Goal: Transaction & Acquisition: Download file/media

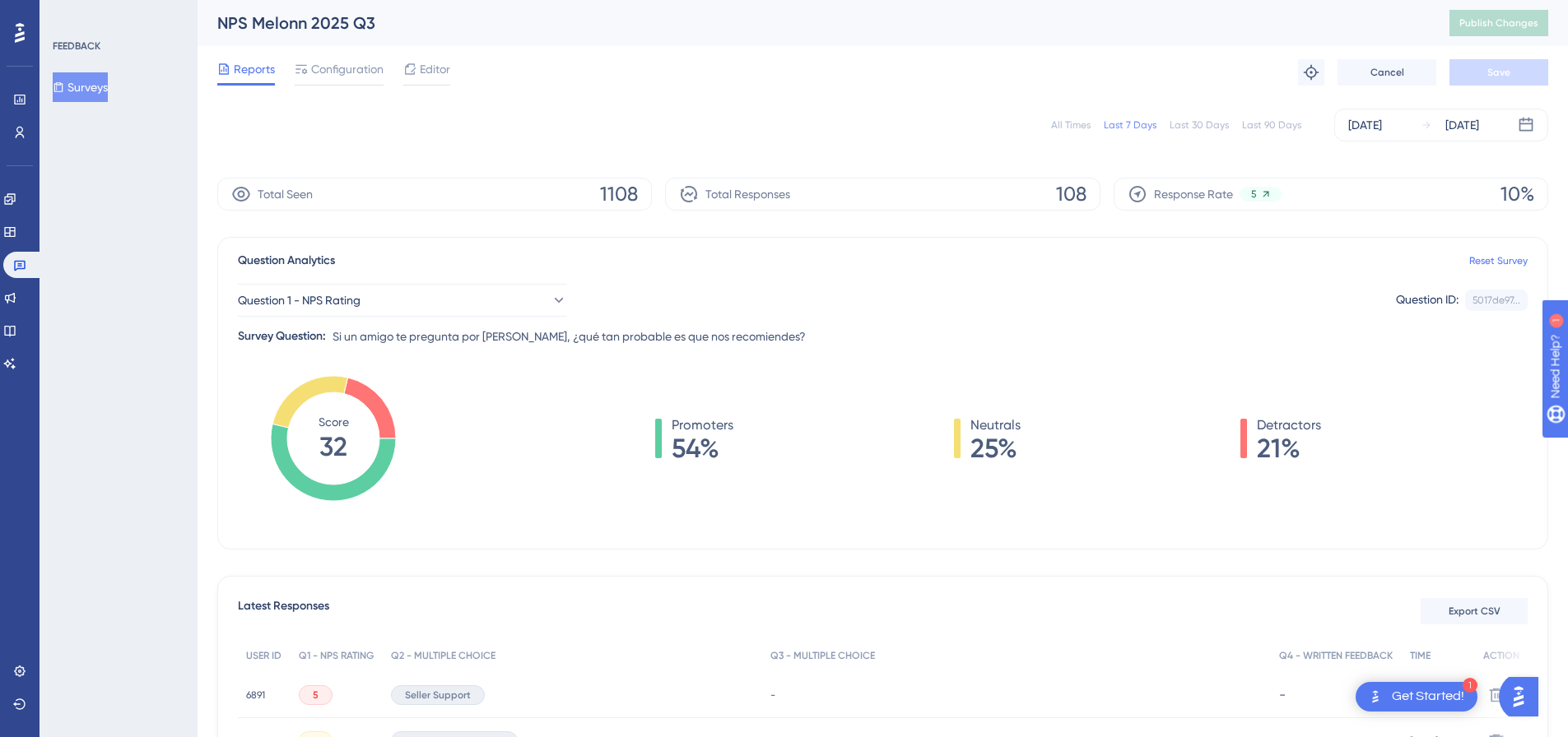
click at [1057, 126] on div "All Times" at bounding box center [1071, 125] width 39 height 13
click at [1094, 198] on div "Total Responses 145" at bounding box center [883, 194] width 434 height 33
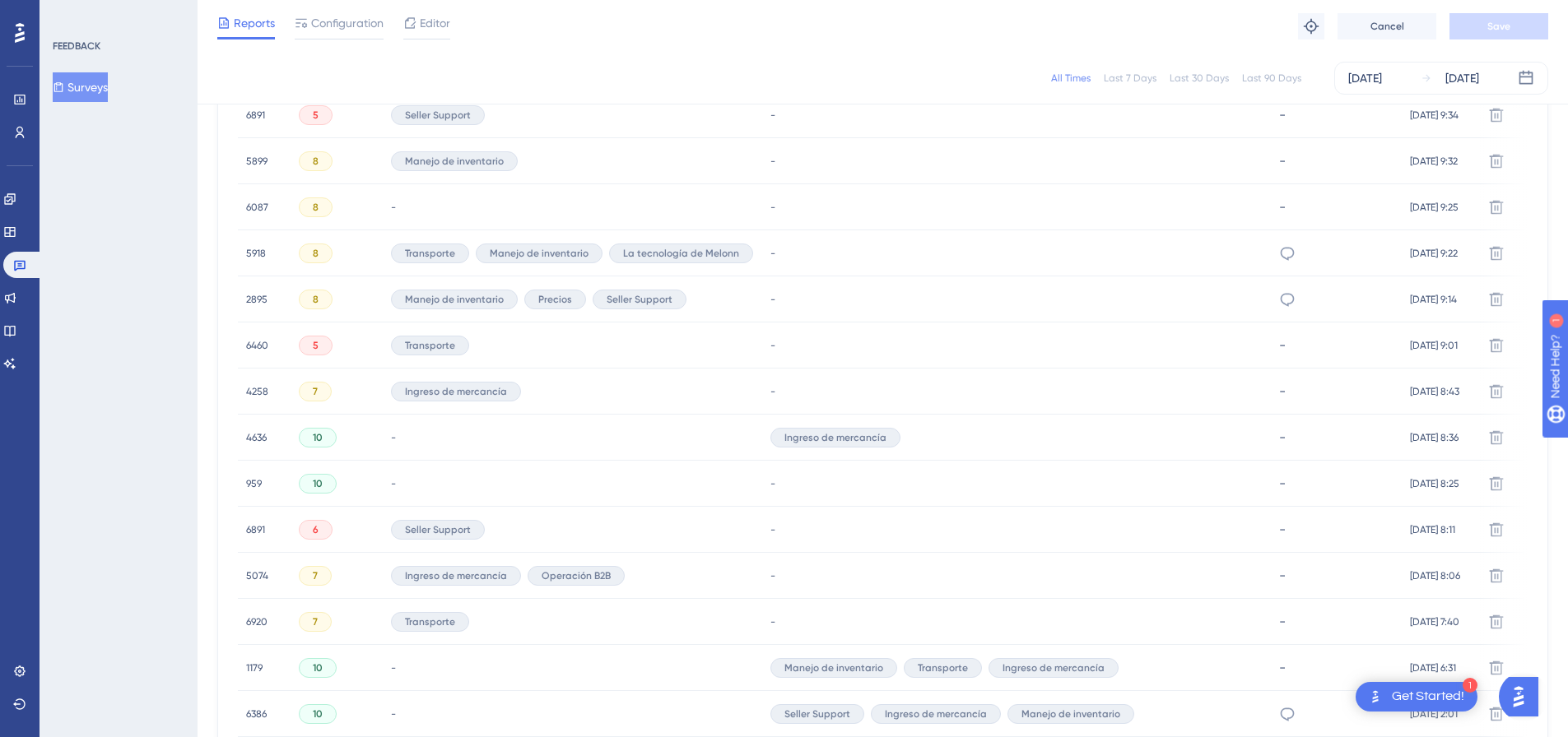
scroll to position [576, 0]
click at [361, 251] on div "8" at bounding box center [336, 251] width 92 height 47
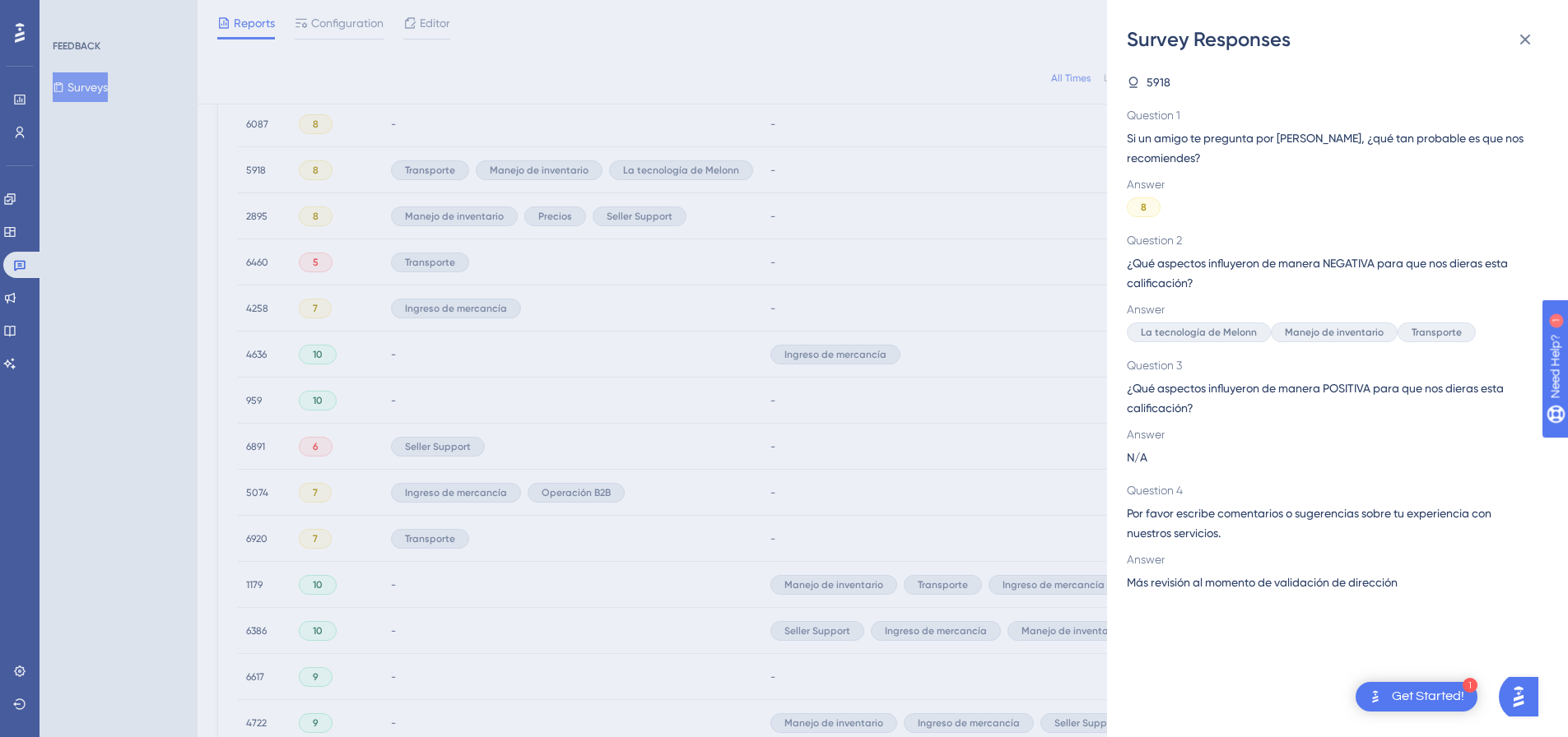
scroll to position [658, 0]
click at [1522, 46] on icon at bounding box center [1525, 39] width 20 height 20
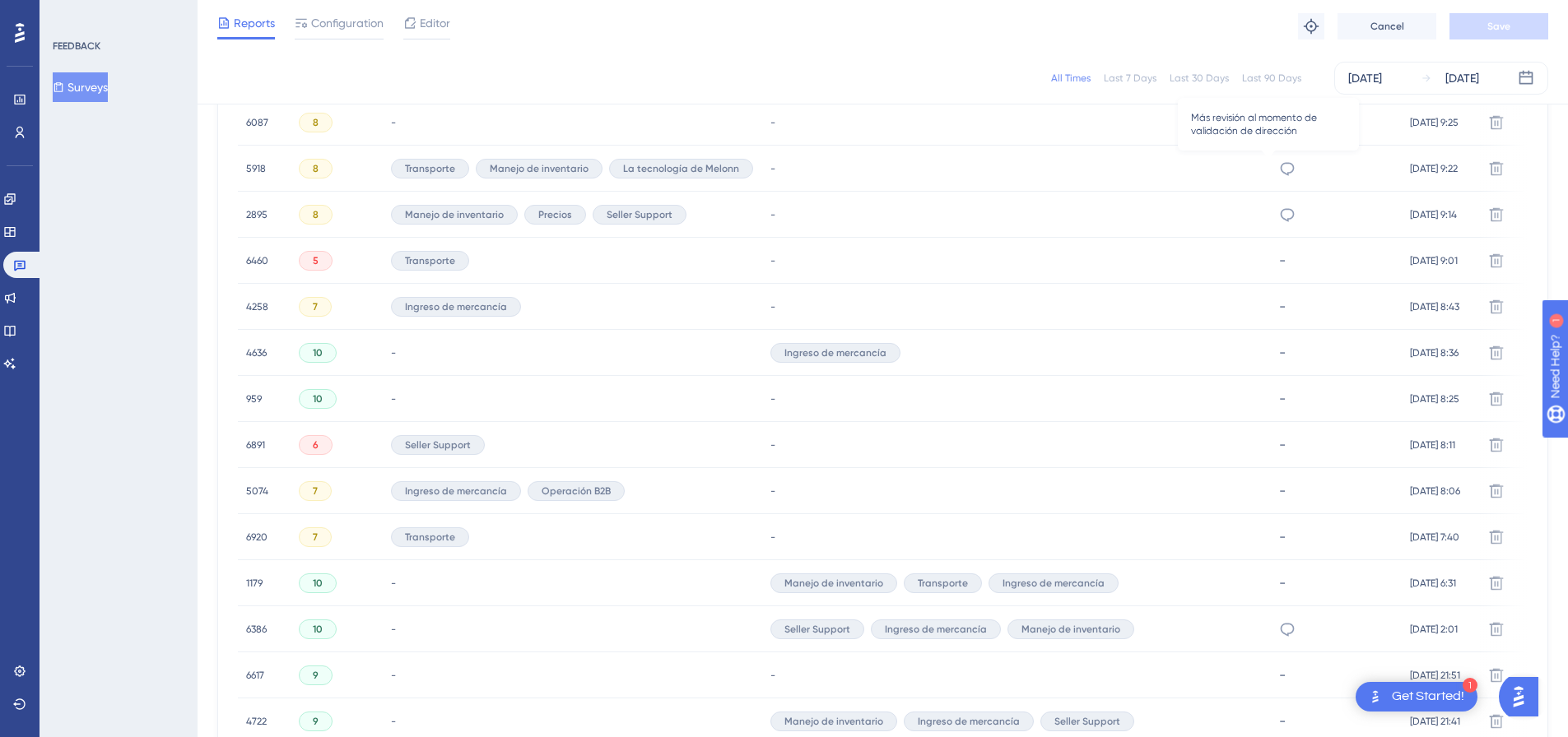
click at [1280, 173] on icon at bounding box center [1286, 169] width 14 height 13
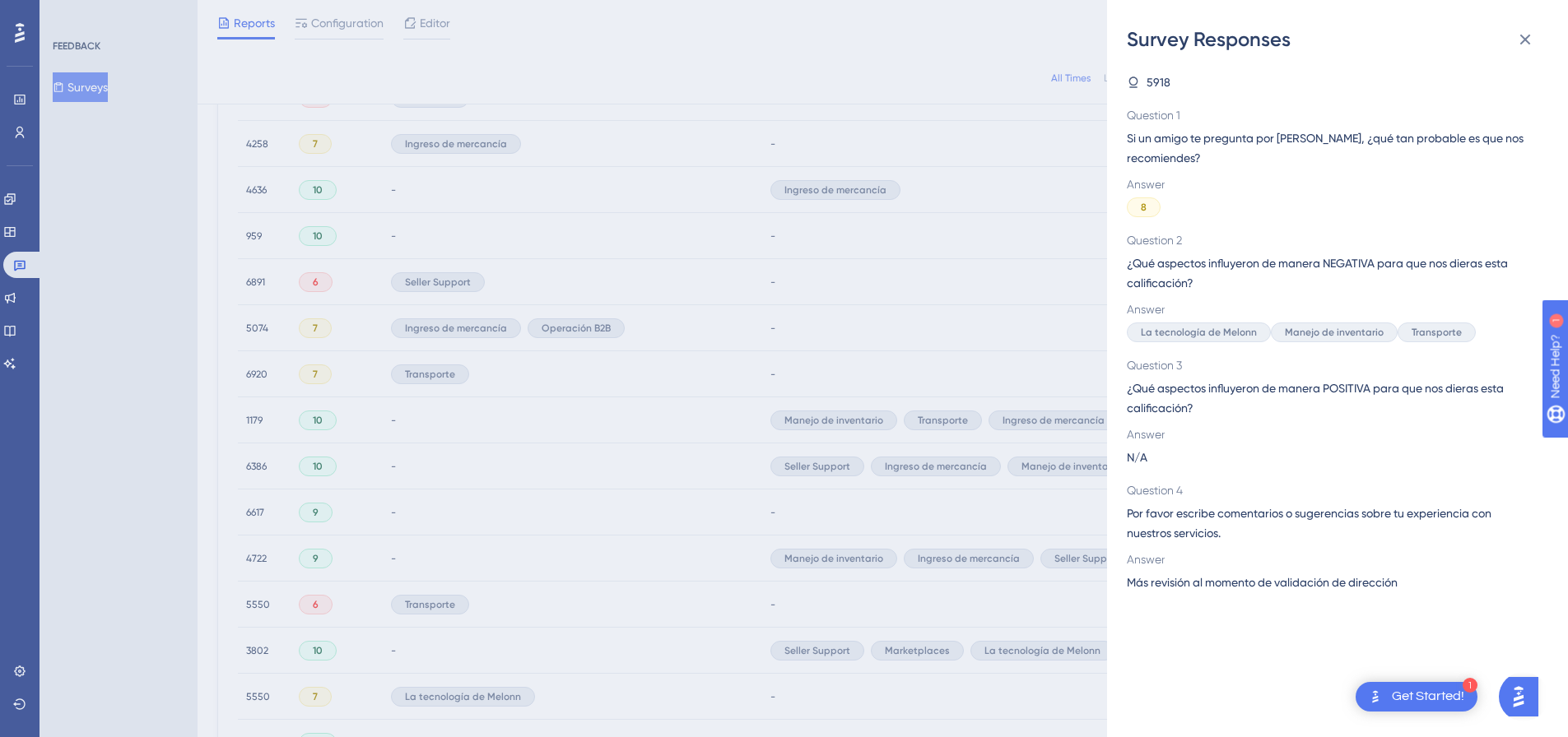
scroll to position [823, 0]
click at [445, 357] on div "Survey Responses 5918 Question 1 Si un amigo te pregunta por [PERSON_NAME], ¿qu…" at bounding box center [784, 368] width 1568 height 737
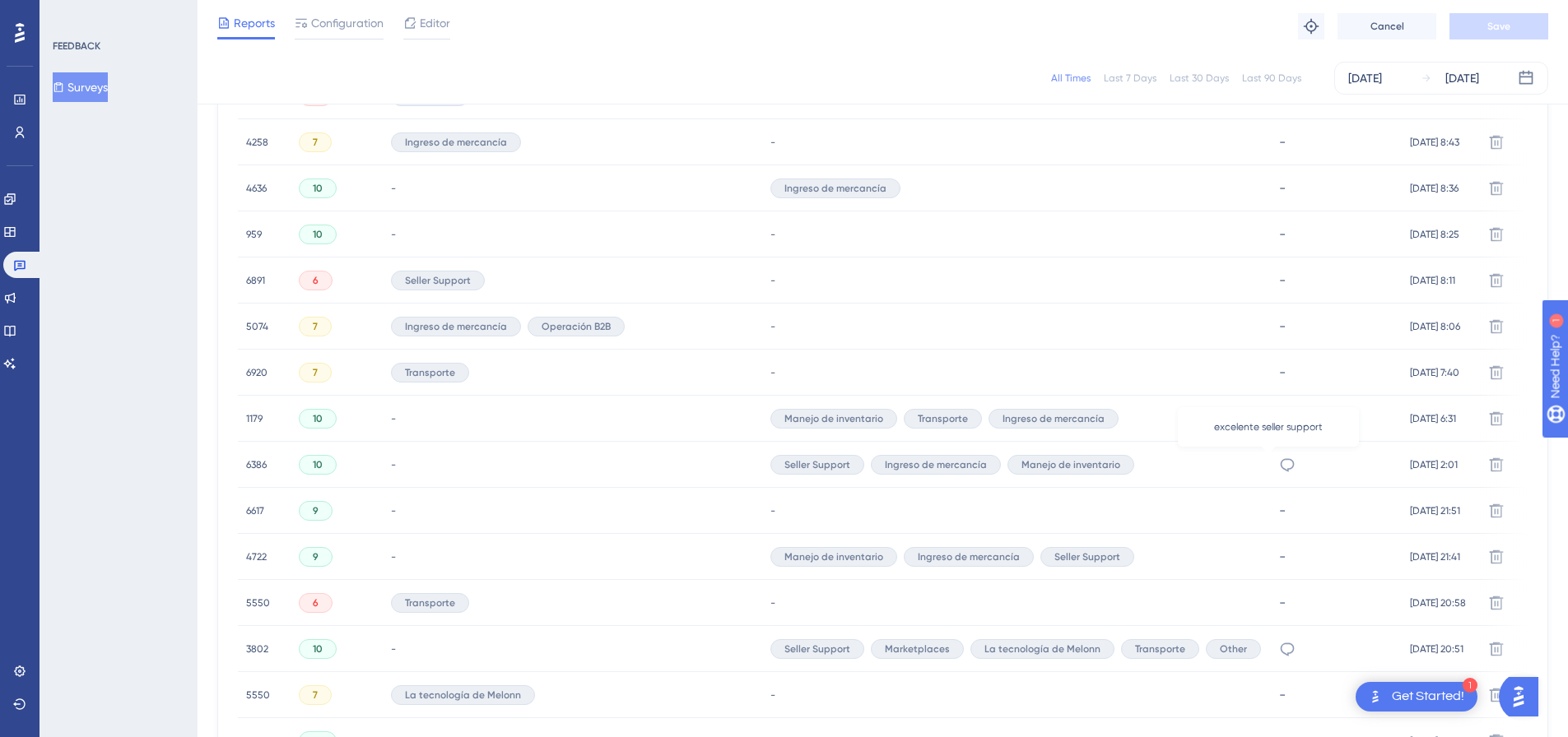
click at [1279, 465] on icon at bounding box center [1287, 465] width 16 height 16
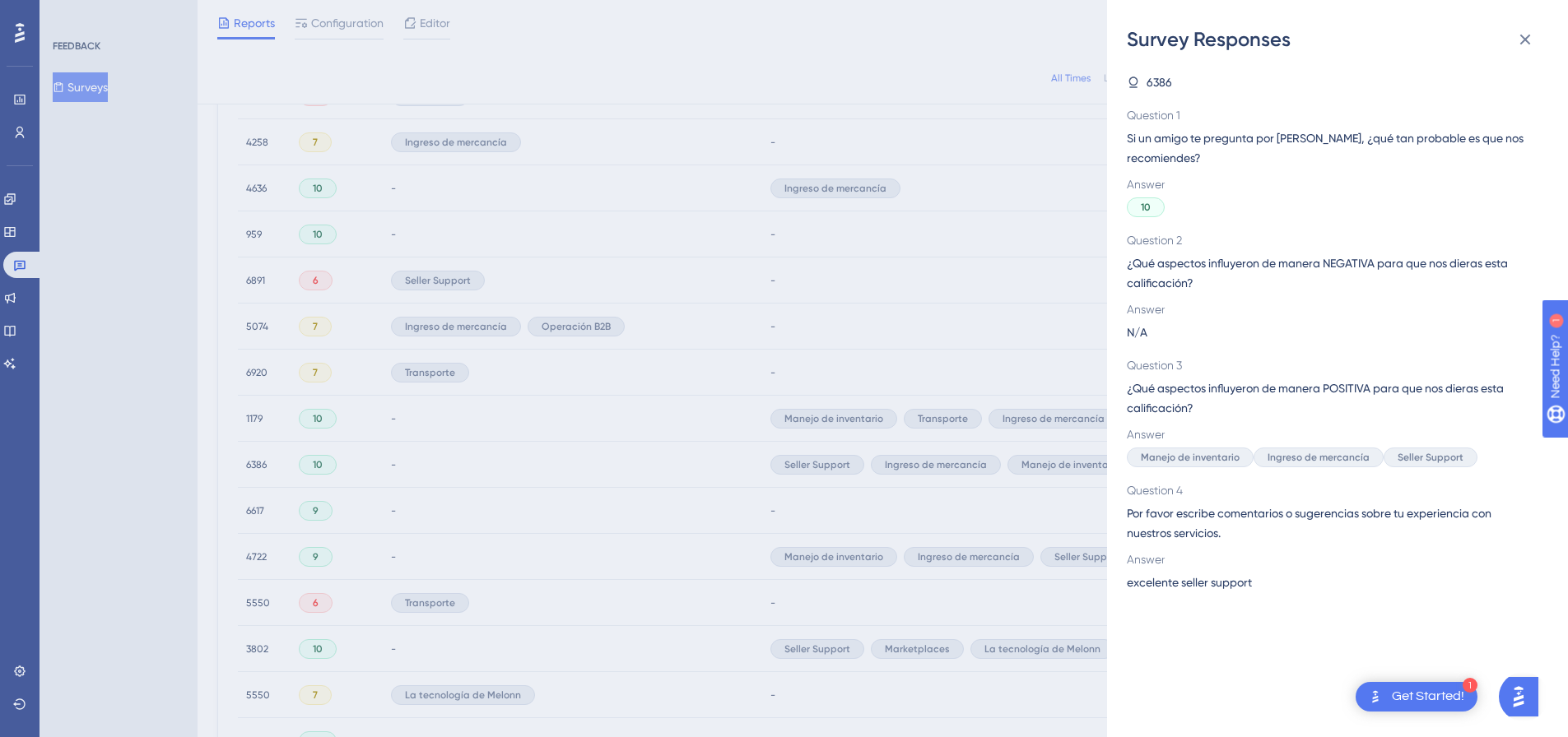
click at [764, 196] on div "Survey Responses 6386 Question 1 Si un amigo te pregunta por [PERSON_NAME], ¿qu…" at bounding box center [784, 368] width 1568 height 737
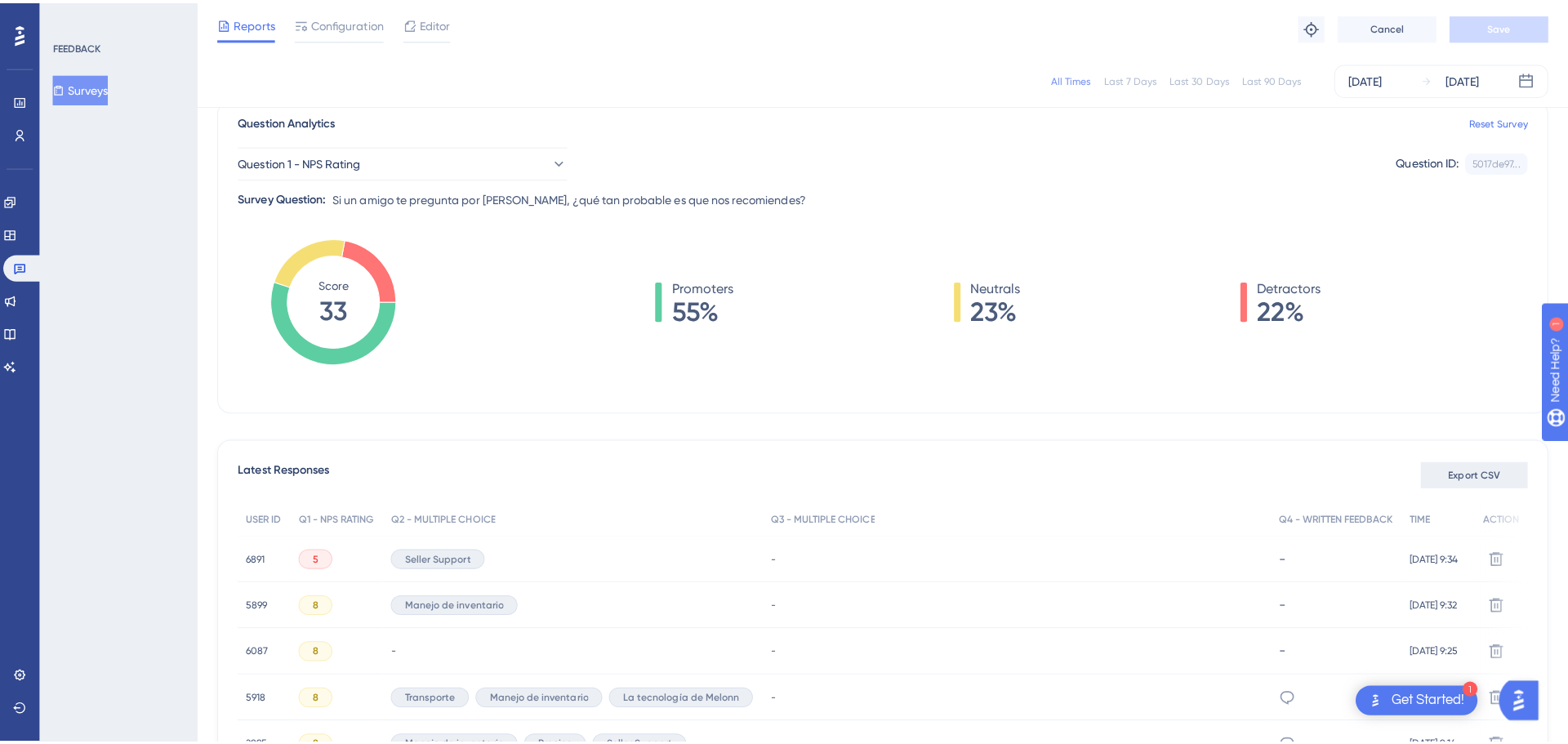
scroll to position [163, 0]
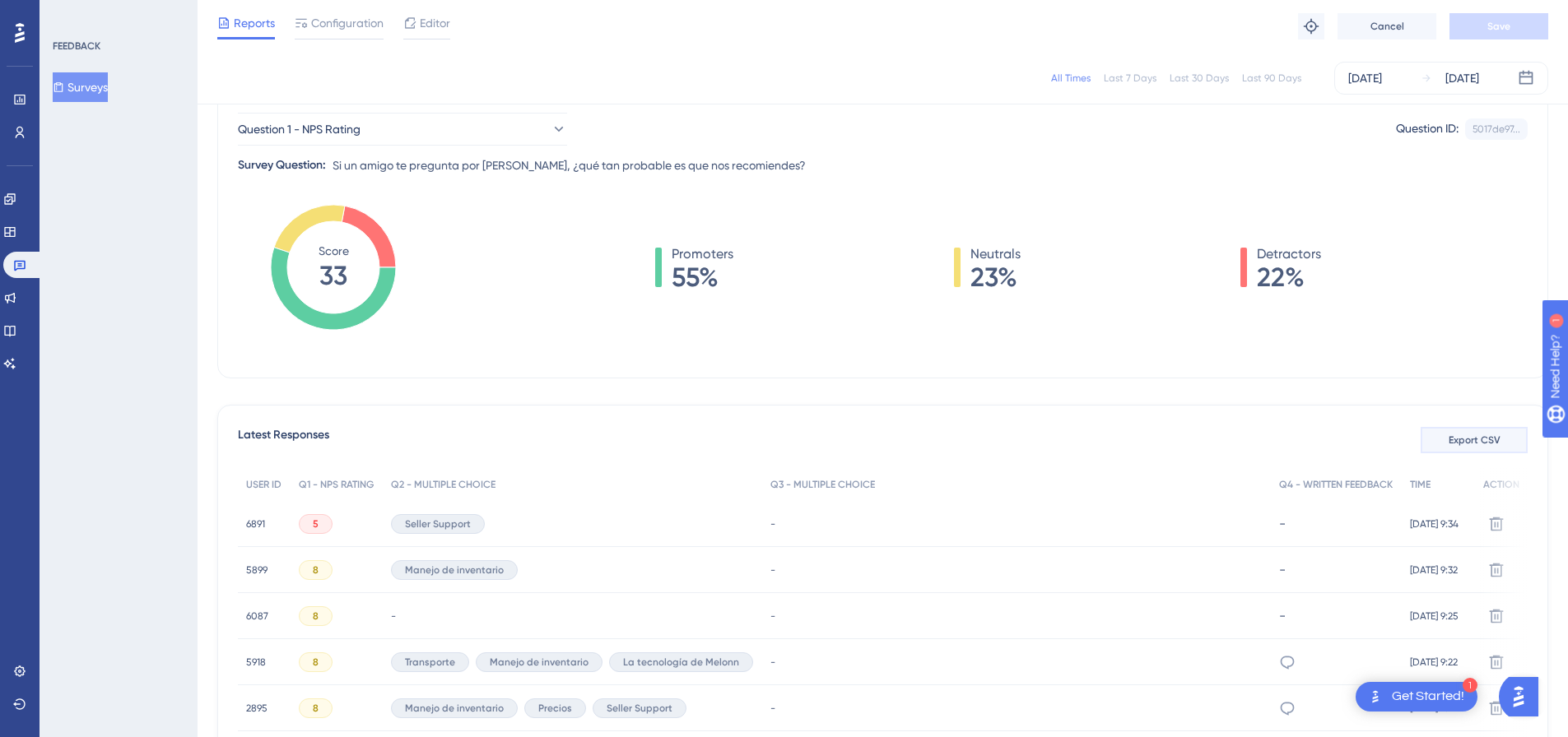
click at [1445, 436] on button "Export CSV" at bounding box center [1474, 440] width 107 height 26
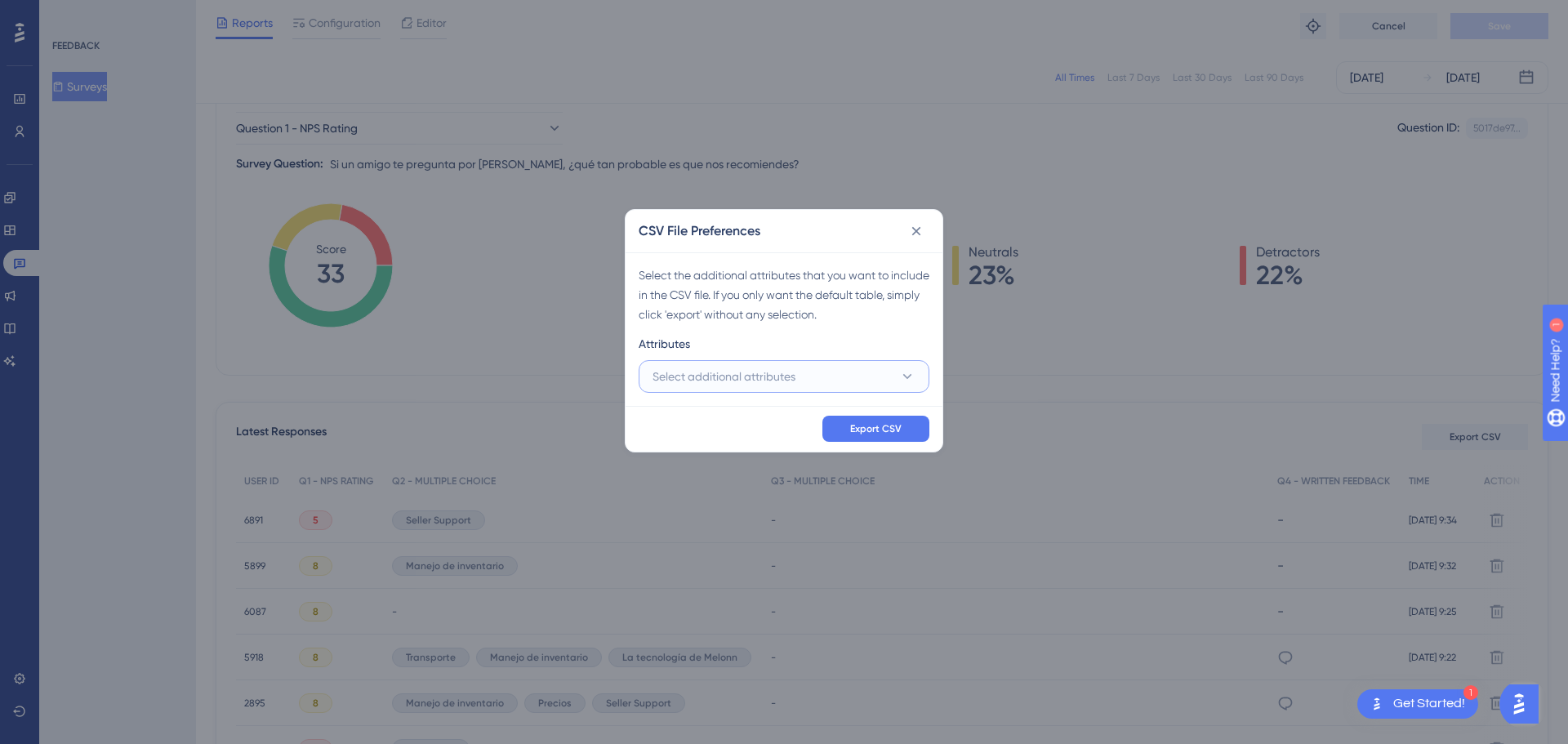
click at [779, 370] on span "Select additional attributes" at bounding box center [724, 377] width 143 height 20
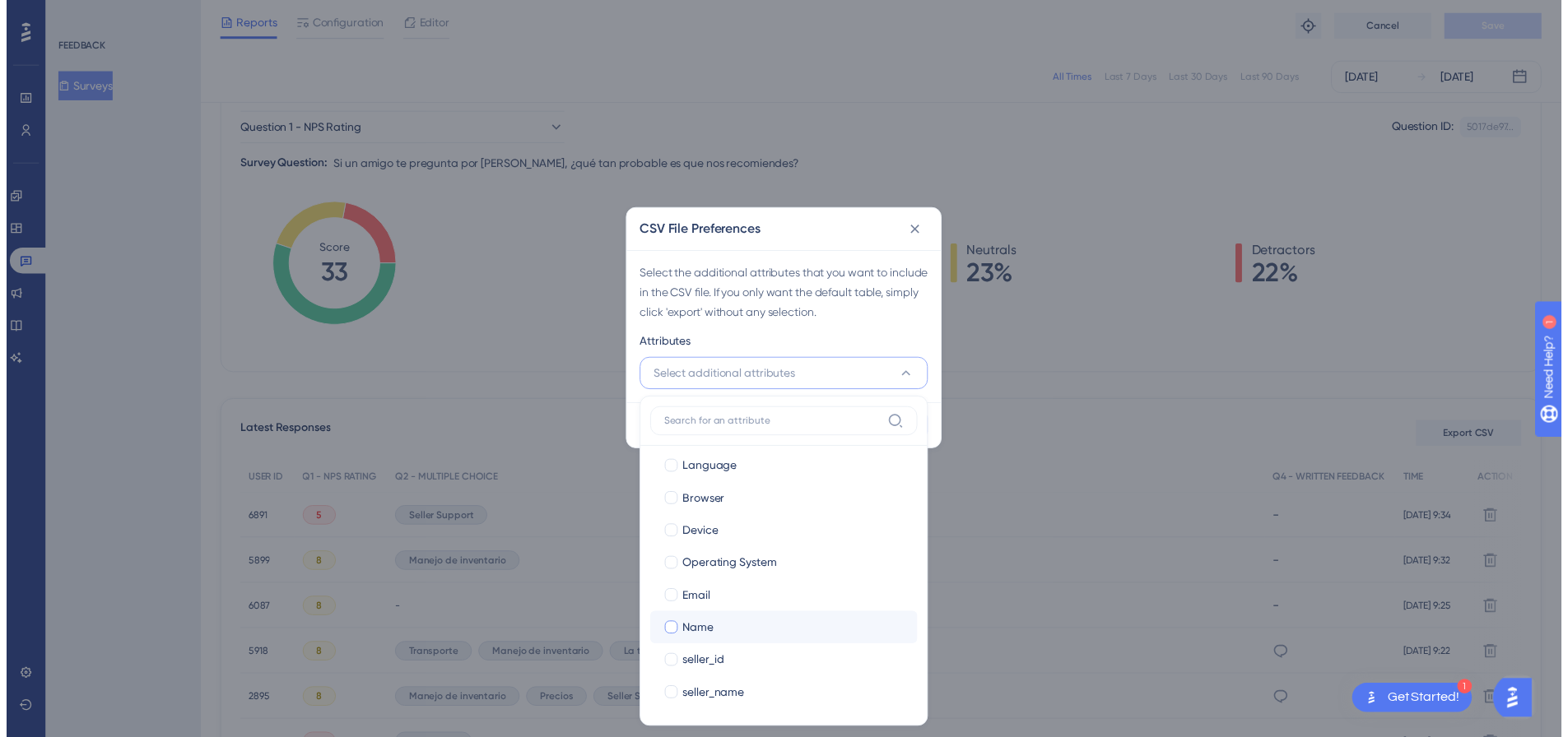
scroll to position [140, 0]
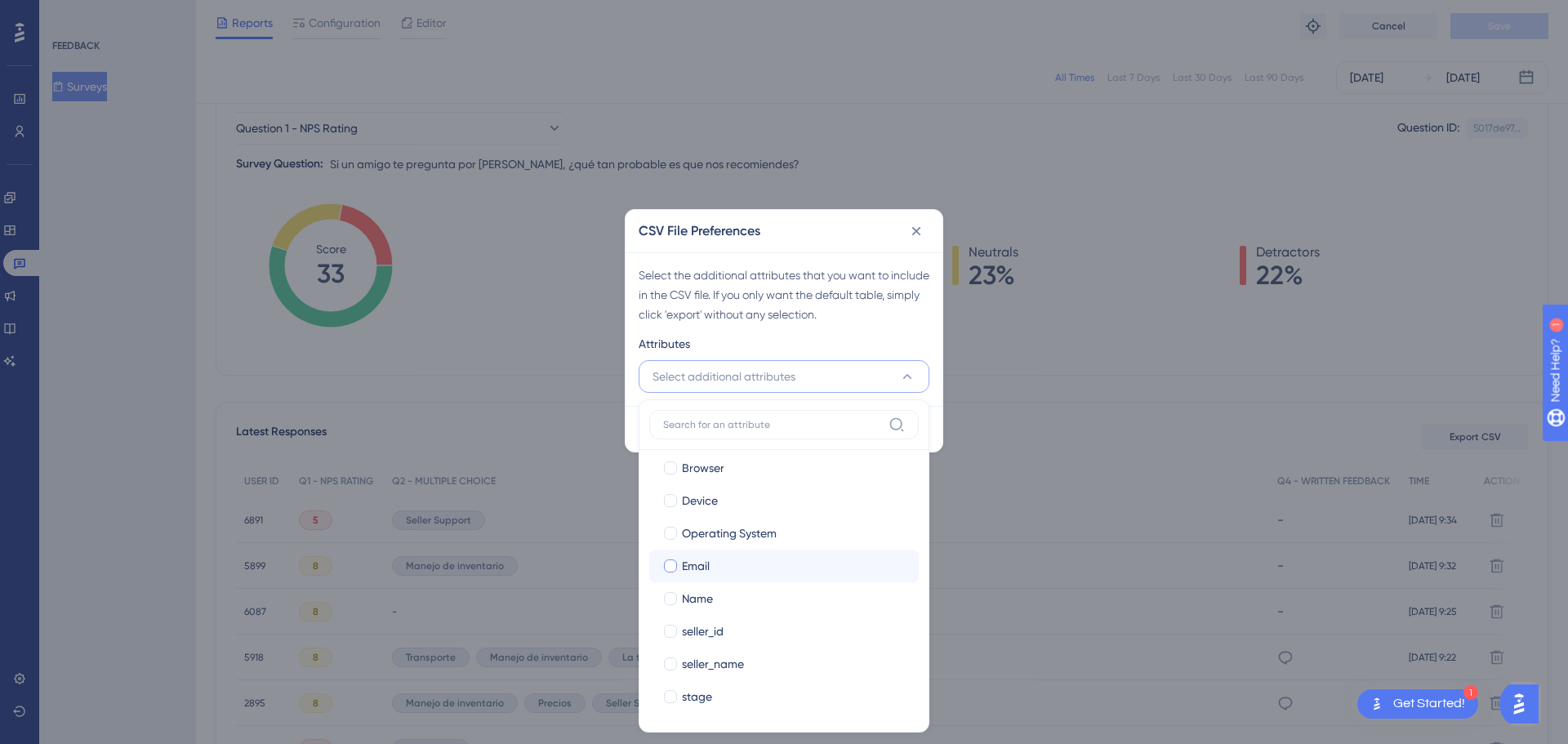
click at [711, 573] on div "Email" at bounding box center [793, 566] width 224 height 20
checkbox input "true"
click at [714, 315] on div "Select the additional attributes that you want to include in the CSV file. If y…" at bounding box center [783, 294] width 291 height 59
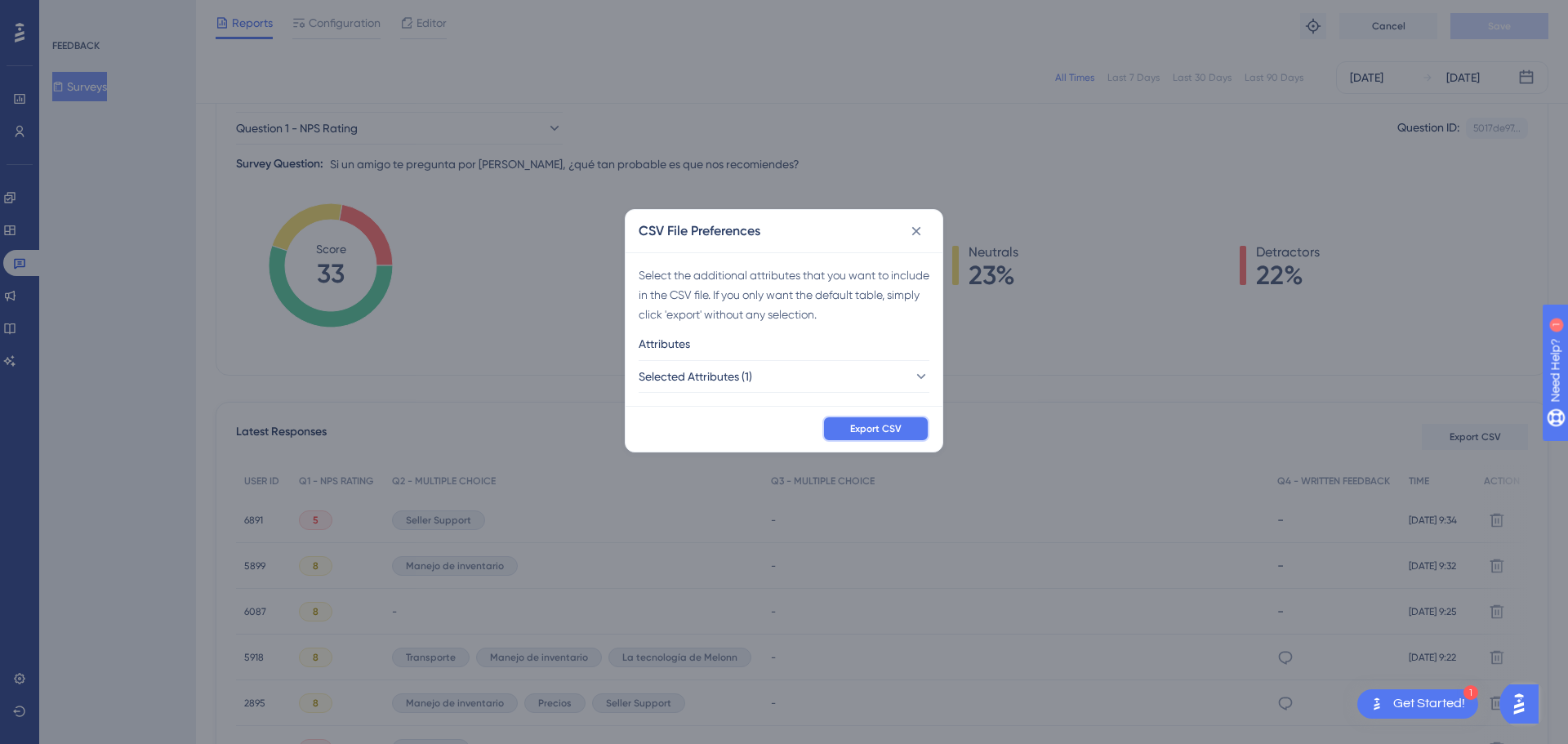
click at [868, 431] on span "Export CSV" at bounding box center [875, 428] width 52 height 13
